Goal: Information Seeking & Learning: Check status

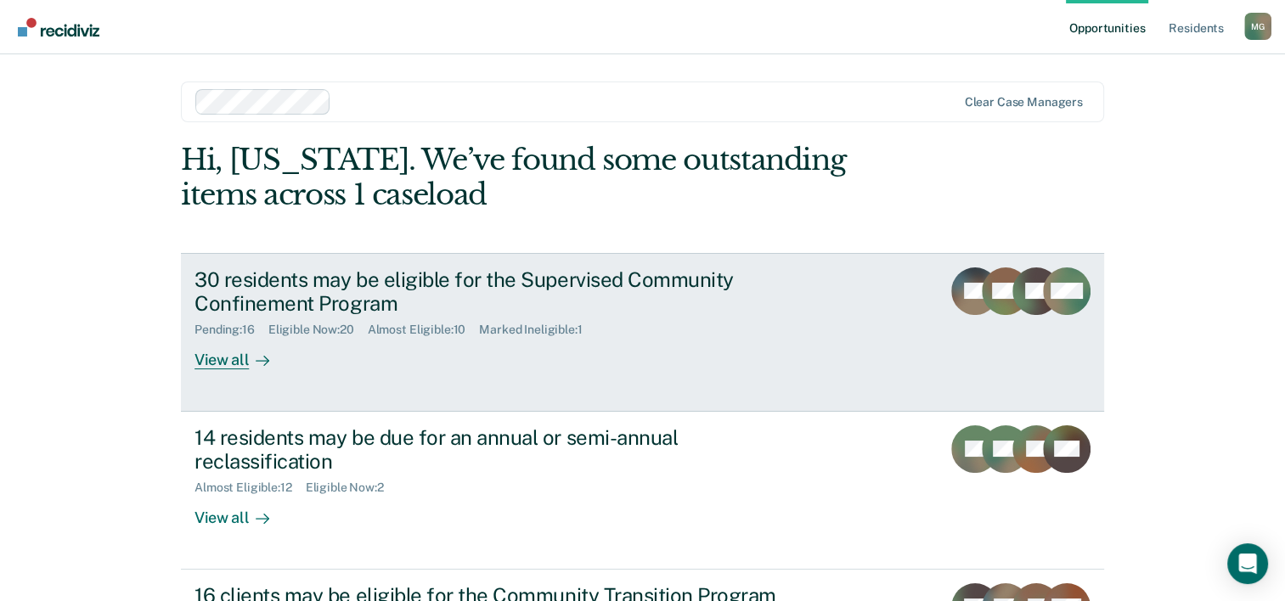
click at [255, 302] on div "30 residents may be eligible for the Supervised Community Confinement Program" at bounding box center [493, 292] width 596 height 49
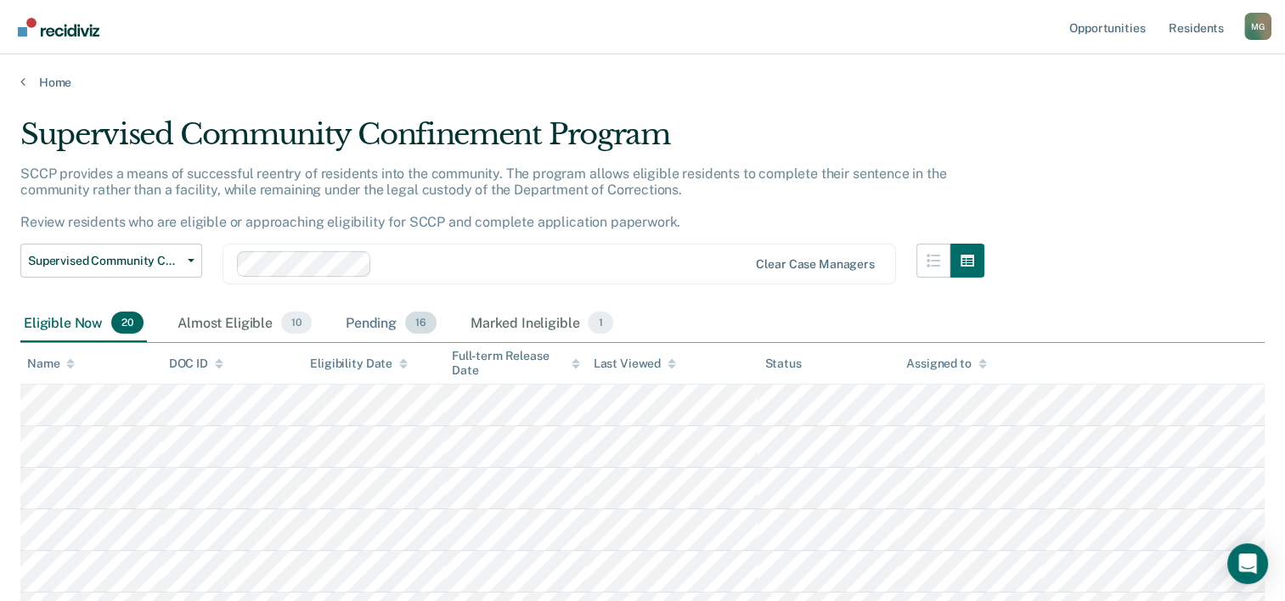
click at [369, 320] on div "Pending 16" at bounding box center [391, 323] width 98 height 37
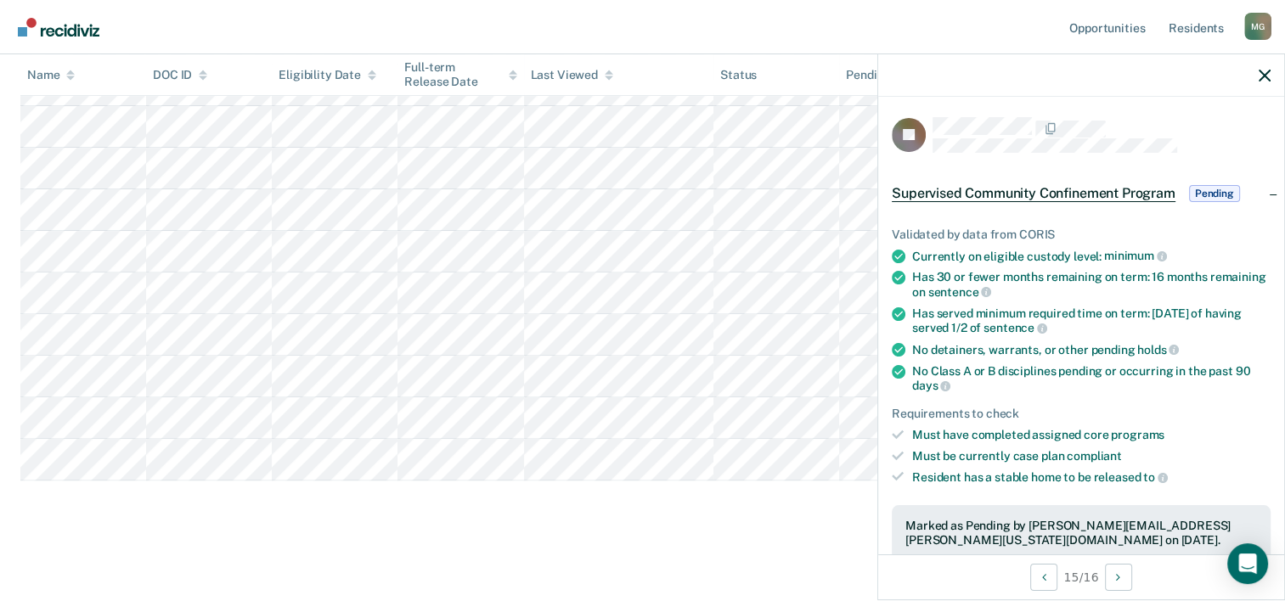
scroll to position [510, 0]
